Goal: Complete application form

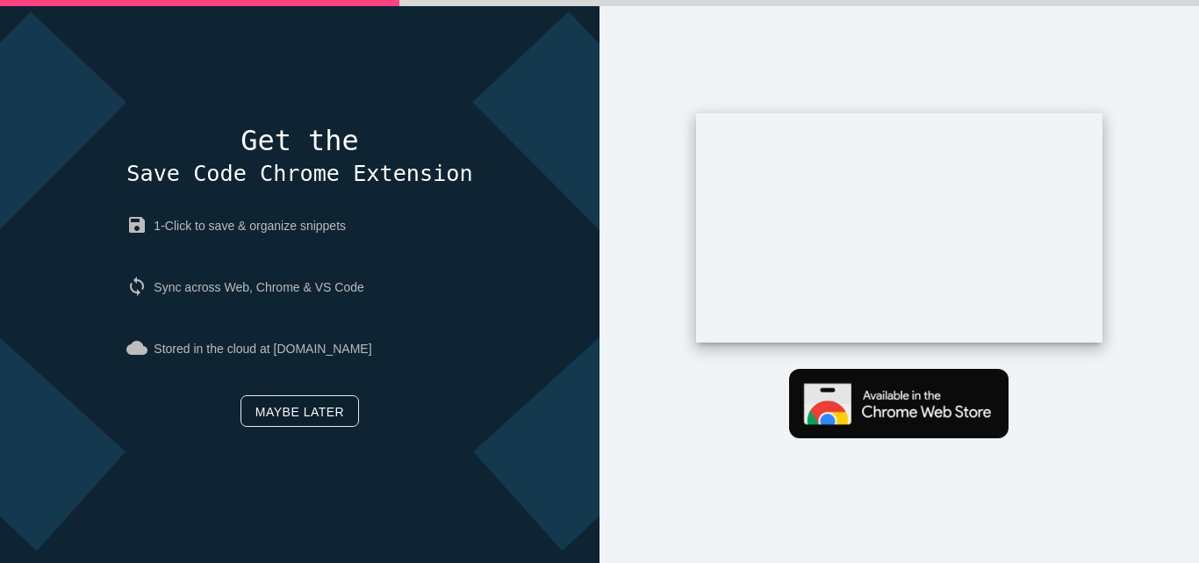
click at [277, 407] on link "Maybe later" at bounding box center [299, 411] width 118 height 32
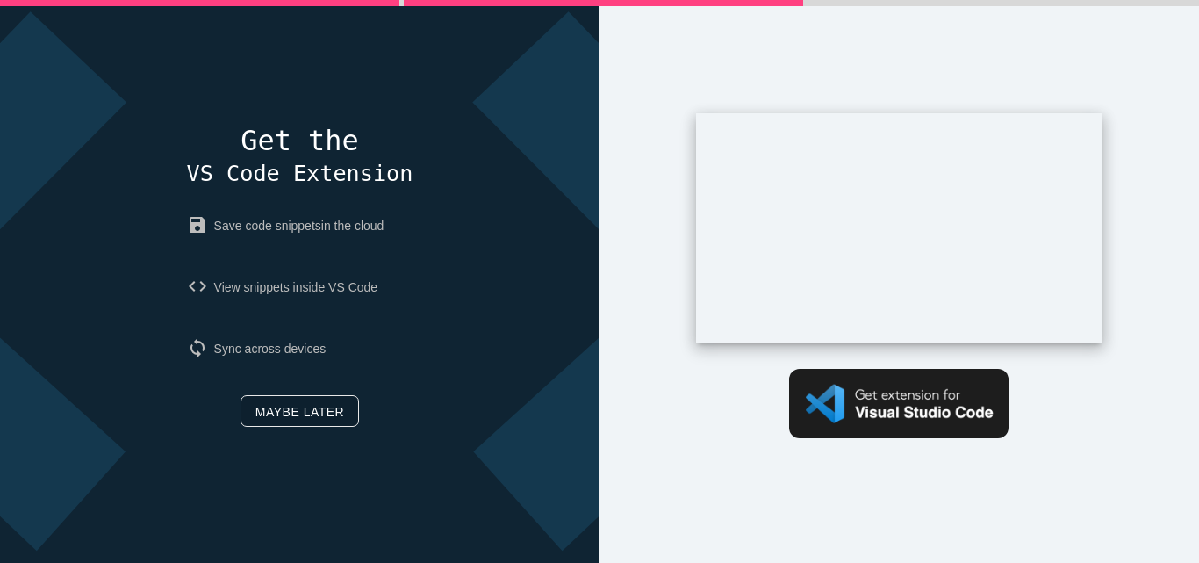
click at [276, 407] on link "Maybe later" at bounding box center [299, 411] width 118 height 32
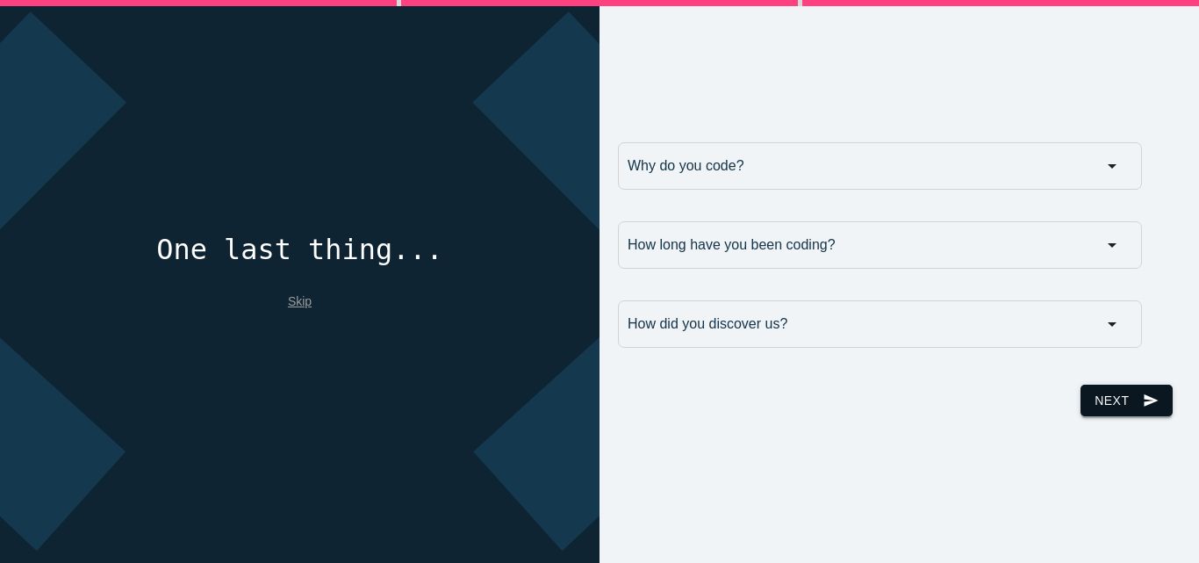
click at [1101, 403] on button "Next send" at bounding box center [1125, 400] width 91 height 32
click at [814, 167] on input "Why do you code?" at bounding box center [880, 165] width 524 height 47
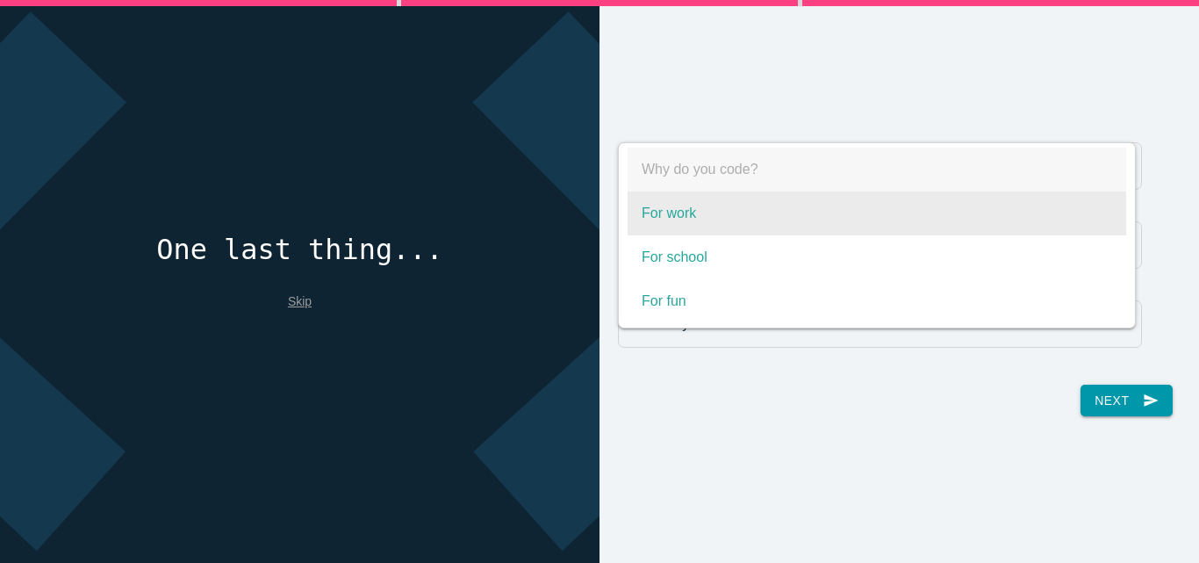
click at [736, 201] on span "For work" at bounding box center [876, 213] width 498 height 44
select select "For work"
type input "For work"
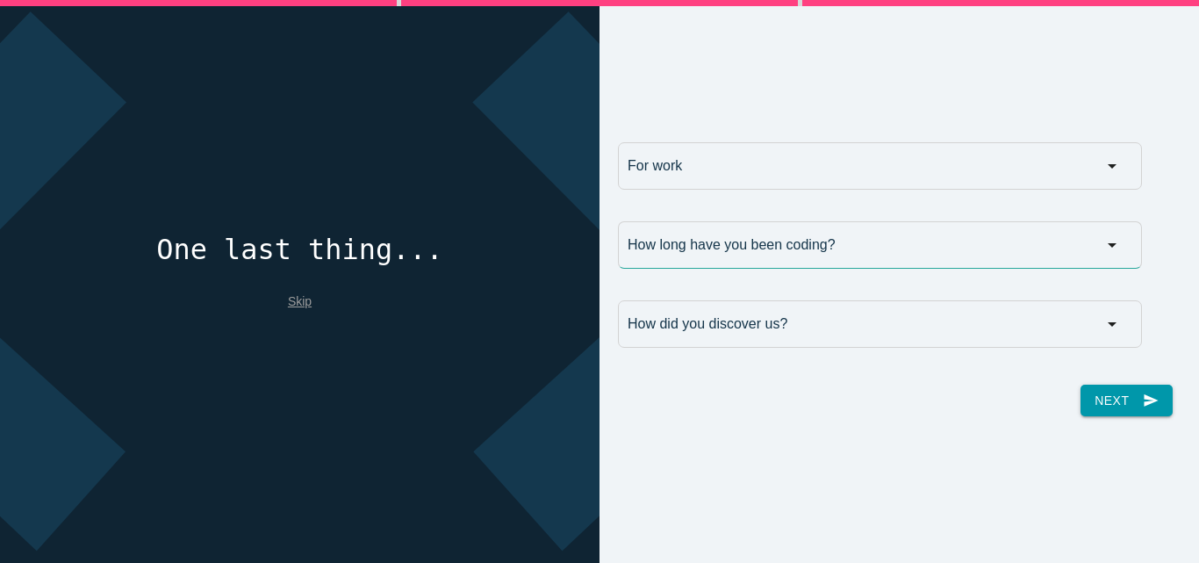
click at [706, 239] on input "How long have you been coding?" at bounding box center [880, 244] width 524 height 47
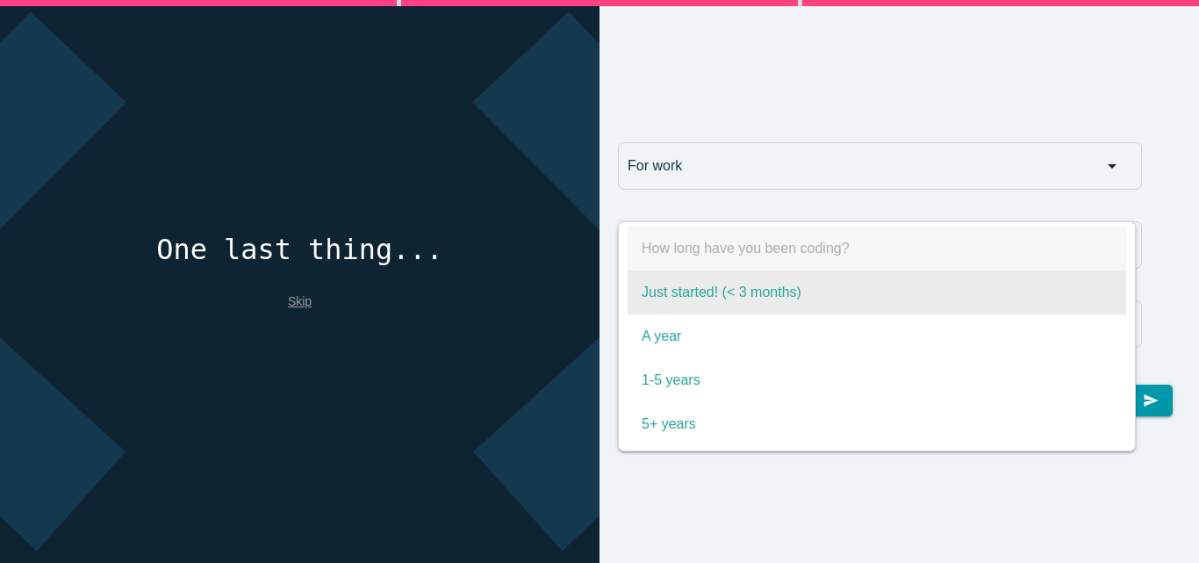
click at [774, 290] on span "Just started! (< 3 months)" at bounding box center [876, 292] width 498 height 44
select select "Just started! (< 3 months)"
type input "Just started! (< 3 months)"
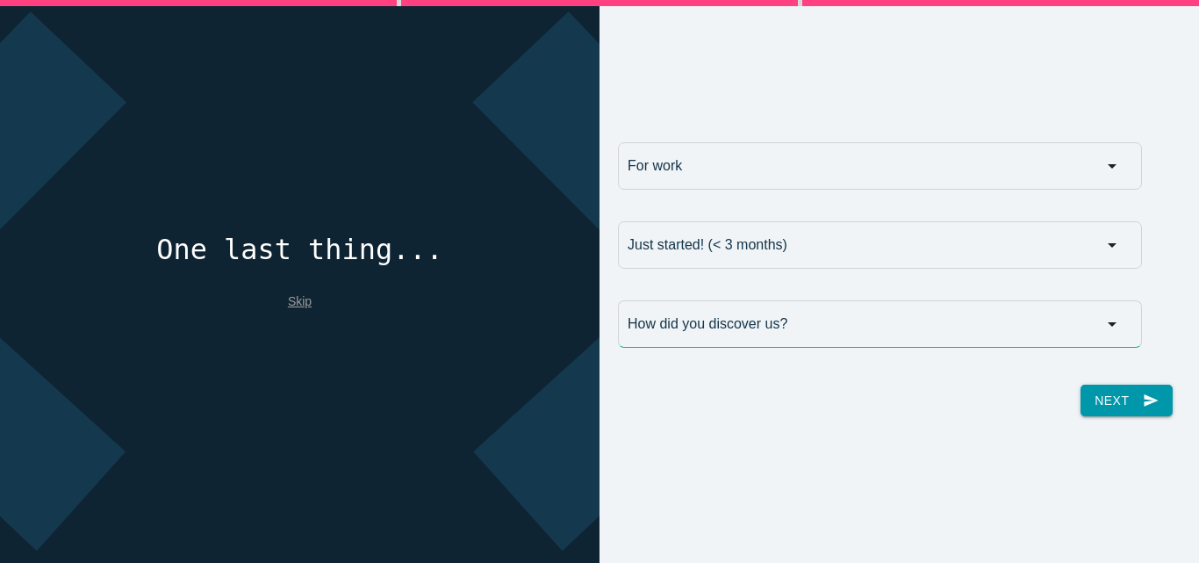
click at [757, 333] on input "How did you discover us?" at bounding box center [880, 323] width 524 height 47
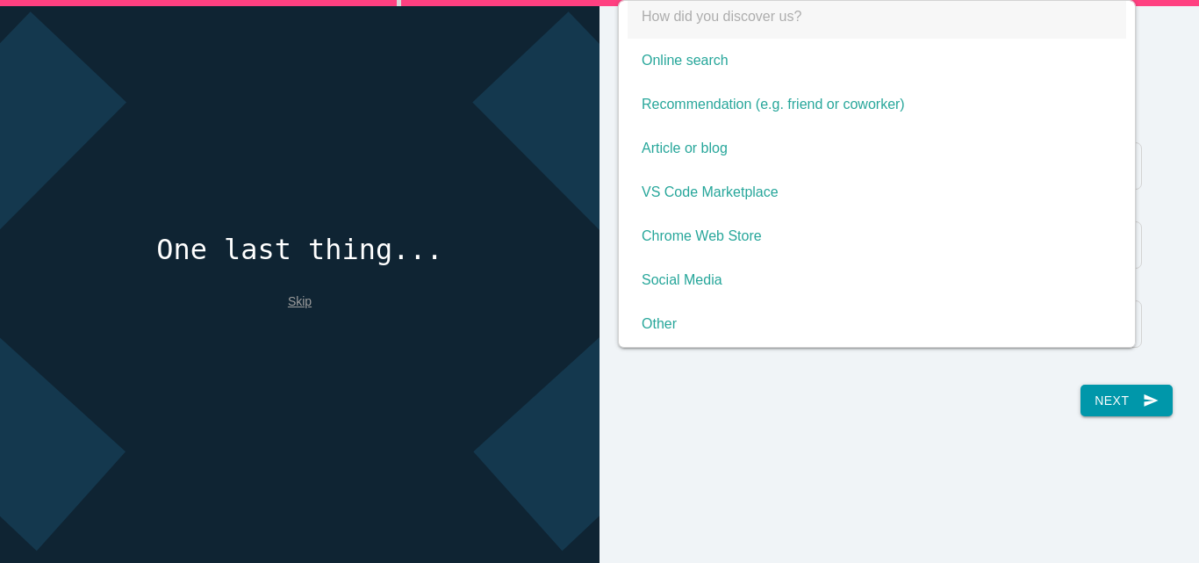
scroll to position [14, 0]
